Goal: Find specific page/section: Find specific page/section

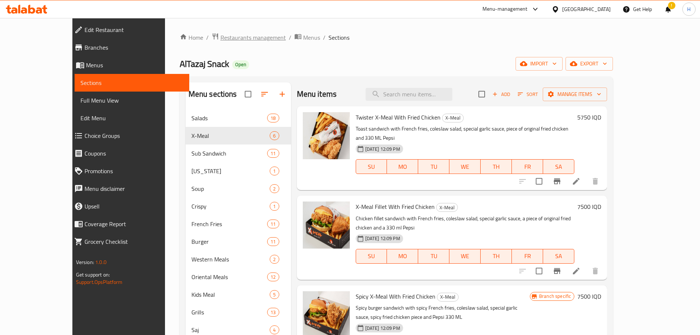
click at [221, 38] on span "Restaurants management" at bounding box center [253, 37] width 65 height 9
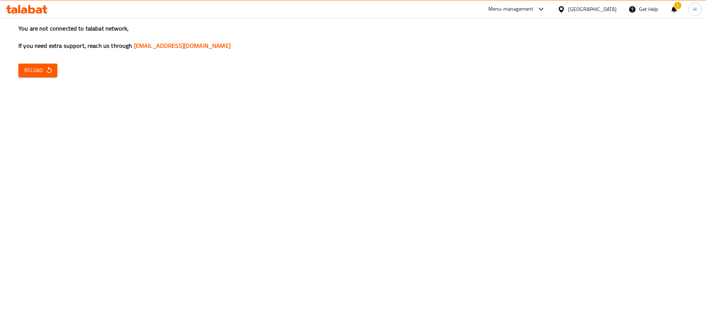
click at [44, 71] on span "Reload" at bounding box center [37, 70] width 27 height 9
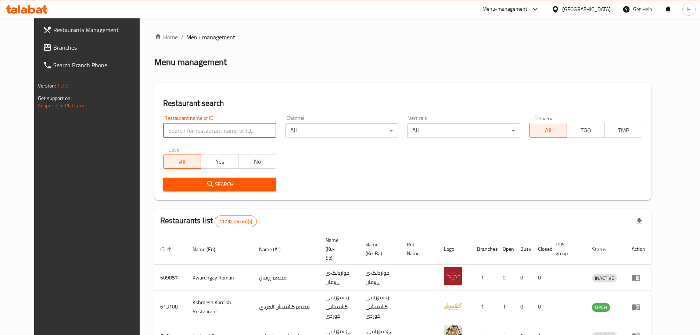
click at [182, 123] on input "search" at bounding box center [219, 130] width 113 height 15
paste input "682536"
type input "682536"
click at [214, 185] on span "Search" at bounding box center [219, 184] width 101 height 9
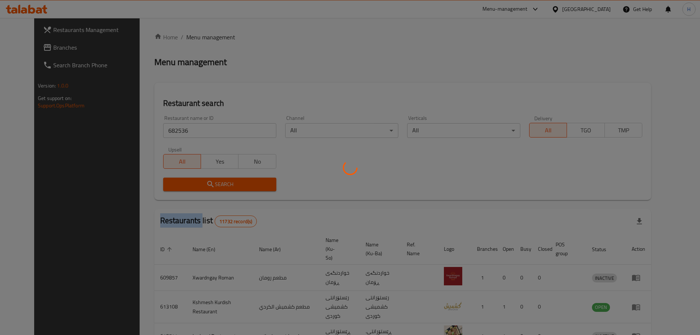
click at [214, 185] on div at bounding box center [350, 167] width 700 height 335
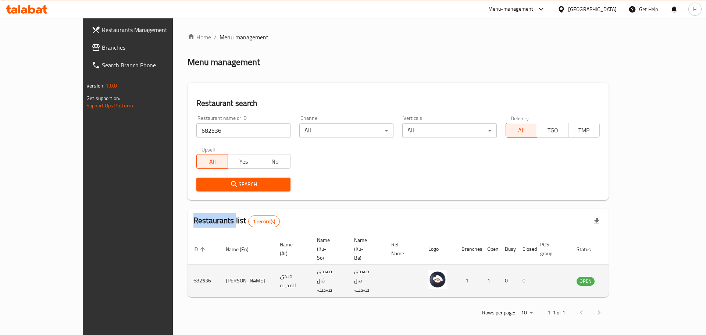
click at [624, 278] on icon "enhanced table" at bounding box center [619, 281] width 8 height 6
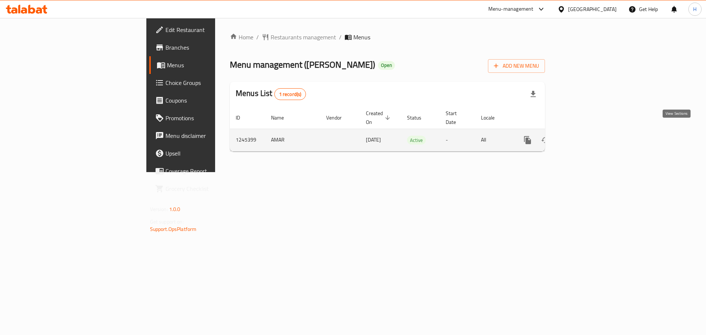
click at [585, 136] on icon "enhanced table" at bounding box center [580, 140] width 9 height 9
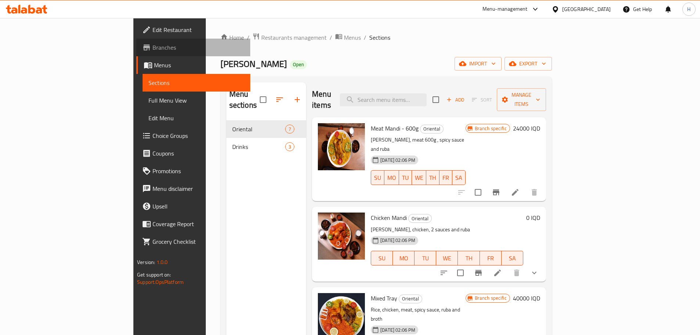
click at [153, 48] on span "Branches" at bounding box center [199, 47] width 92 height 9
